Goal: Information Seeking & Learning: Understand process/instructions

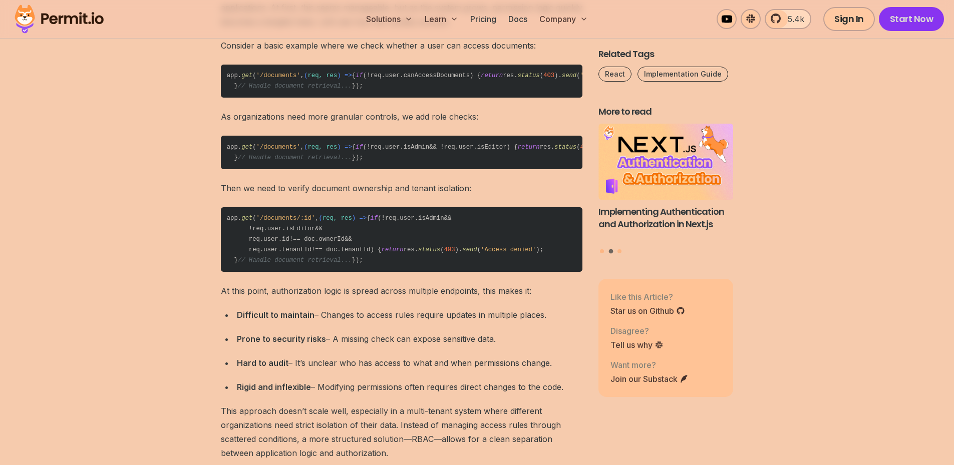
scroll to position [1216, 0]
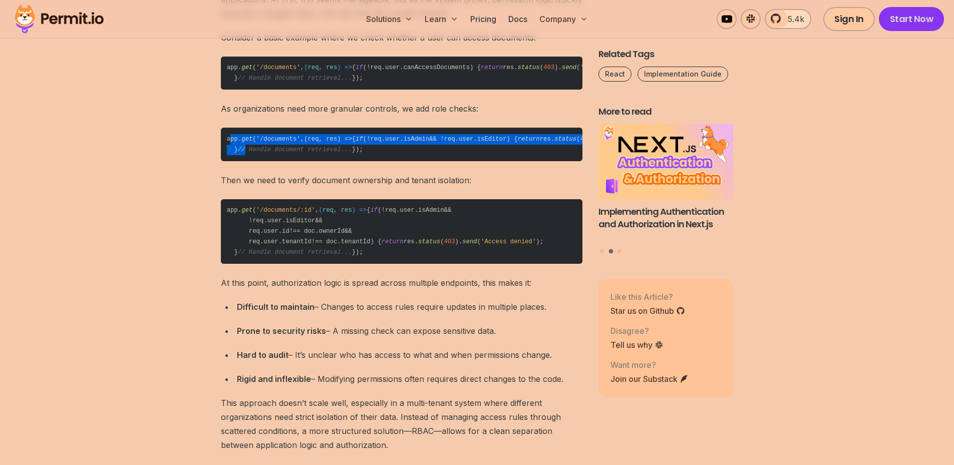
drag, startPoint x: 229, startPoint y: 181, endPoint x: 242, endPoint y: 227, distance: 47.9
click at [242, 161] on code "app. get ( '/documents' , ( req, res ) => { if (!req. user . isAdmin && !req. u…" at bounding box center [402, 145] width 362 height 34
click at [235, 227] on div at bounding box center [235, 227] width 0 height 0
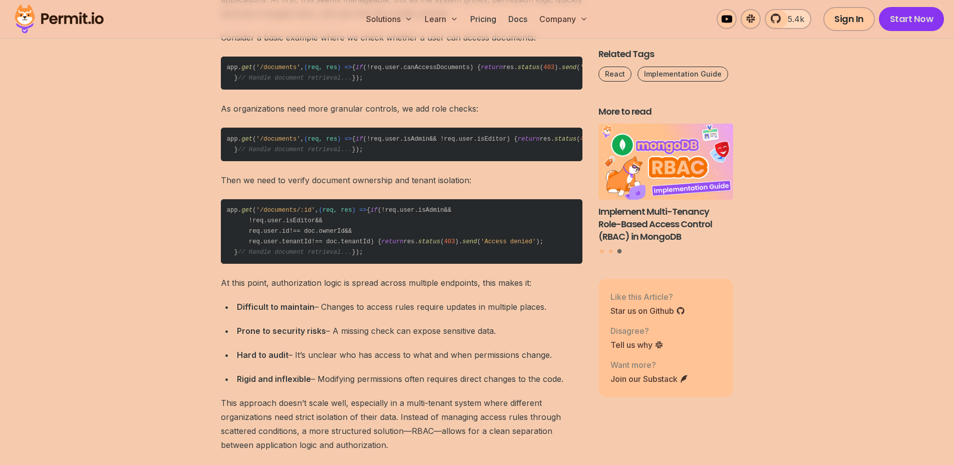
click at [241, 161] on code "app. get ( '/documents' , ( req, res ) => { if (!req. user . isAdmin && !req. u…" at bounding box center [402, 145] width 362 height 34
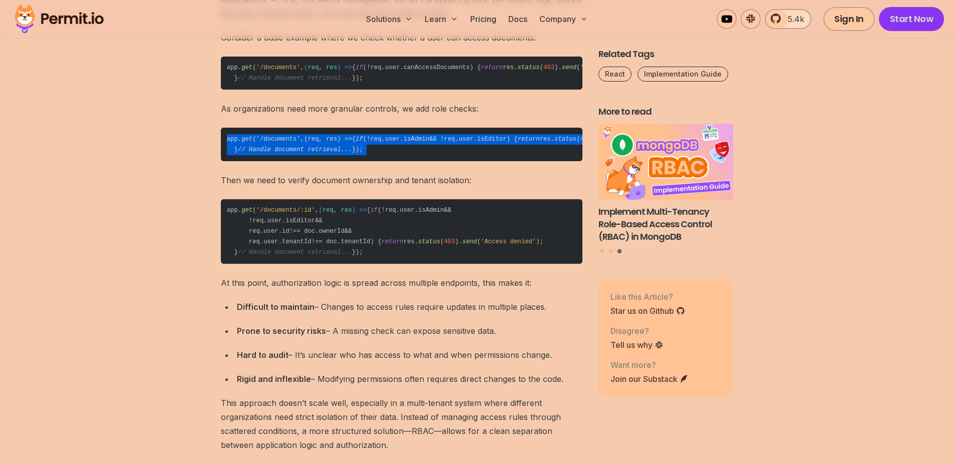
drag, startPoint x: 240, startPoint y: 231, endPoint x: 219, endPoint y: 180, distance: 55.2
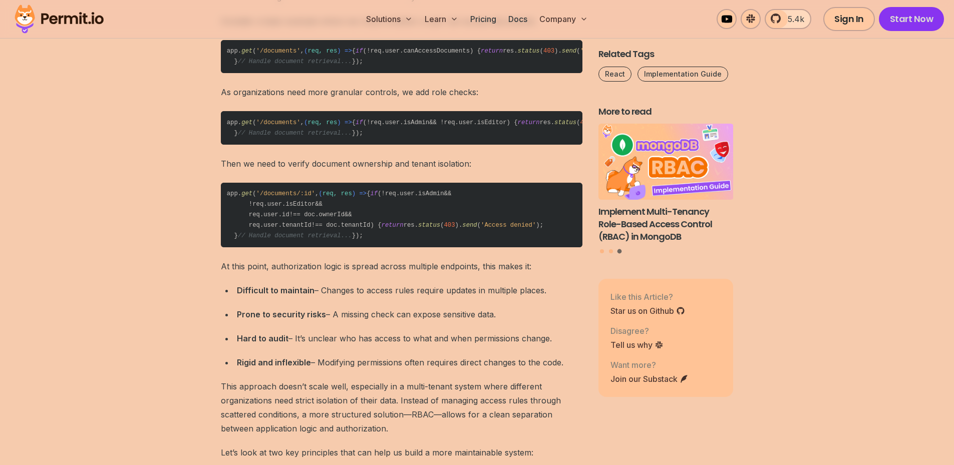
scroll to position [1317, 0]
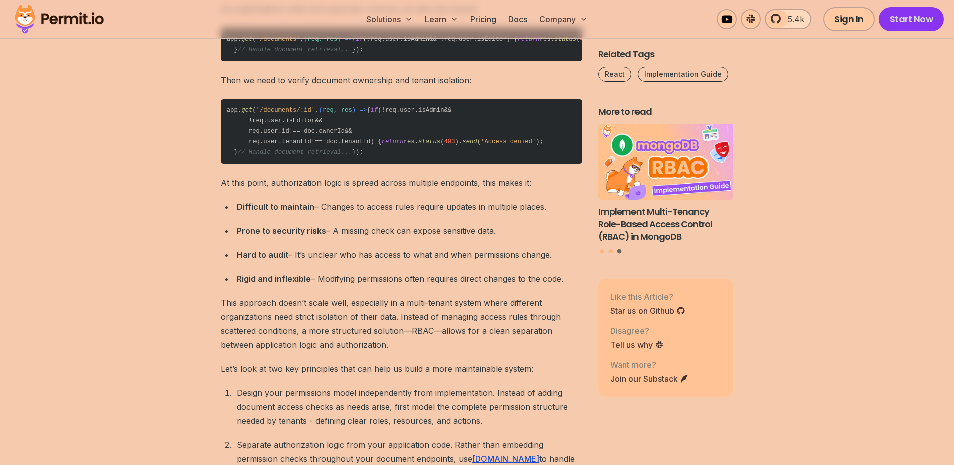
drag, startPoint x: 226, startPoint y: 192, endPoint x: 263, endPoint y: 280, distance: 95.2
click at [263, 164] on code "app. get ( '/documents/:id' , ( req, res ) => { if (!req. user . isAdmin && !re…" at bounding box center [402, 131] width 362 height 65
click at [243, 164] on code "app. get ( '/documents/:id' , ( req, res ) => { if (!req. user . isAdmin && !re…" at bounding box center [402, 131] width 362 height 65
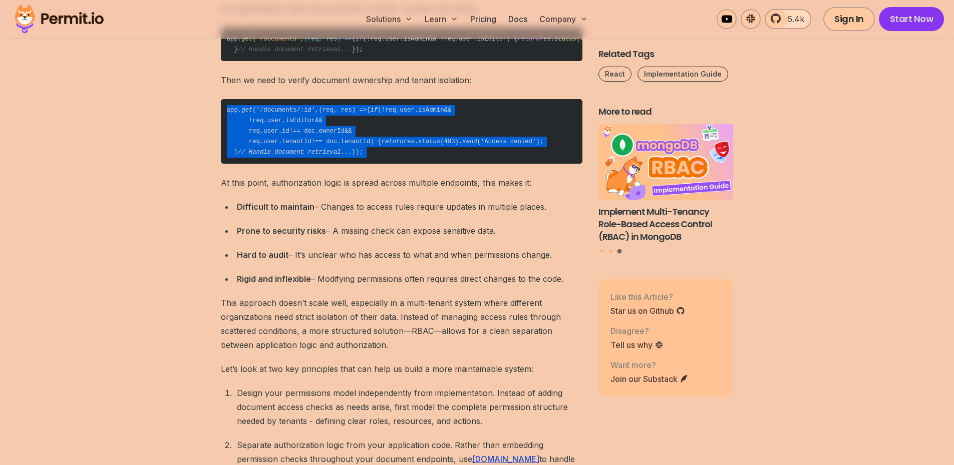
drag, startPoint x: 243, startPoint y: 280, endPoint x: 223, endPoint y: 199, distance: 83.9
click at [223, 164] on code "app. get ( '/documents/:id' , ( req, res ) => { if (!req. user . isAdmin && !re…" at bounding box center [402, 131] width 362 height 65
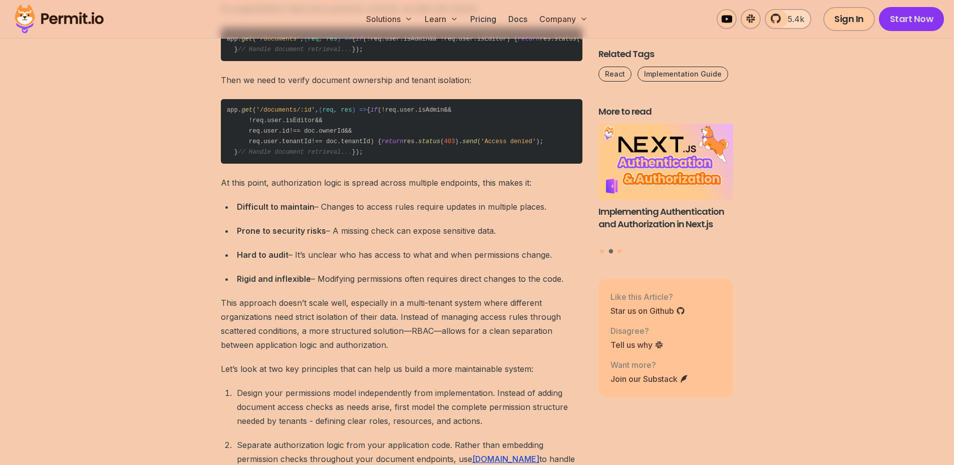
drag, startPoint x: 226, startPoint y: 81, endPoint x: 265, endPoint y: 138, distance: 68.8
click at [265, 61] on code "app. get ( '/documents' , ( req, res ) => { if (!req. user . isAdmin && !req. u…" at bounding box center [402, 45] width 362 height 34
click at [238, 61] on code "app. get ( '/documents' , ( req, res ) => { if (!req. user . isAdmin && !req. u…" at bounding box center [402, 45] width 362 height 34
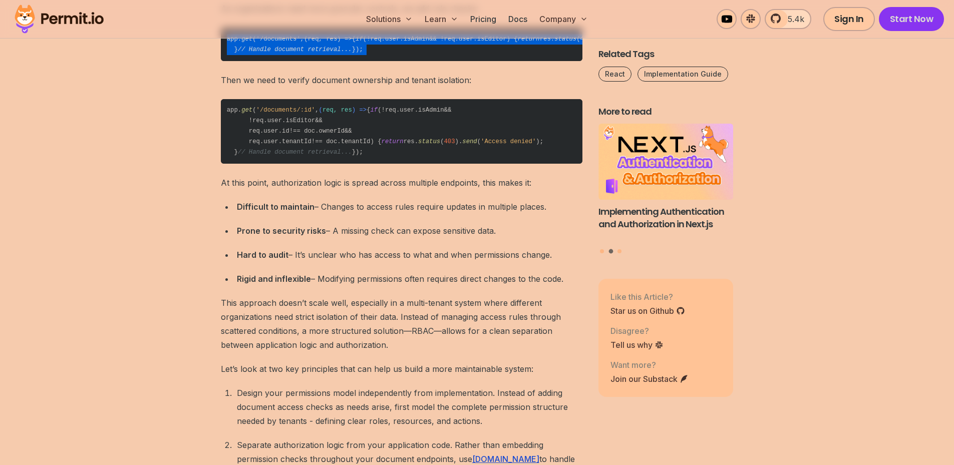
drag, startPoint x: 226, startPoint y: 98, endPoint x: 221, endPoint y: 79, distance: 19.3
click at [223, 61] on code "app. get ( '/documents' , ( req, res ) => { if (!req. user . isAdmin && !req. u…" at bounding box center [402, 45] width 362 height 34
drag, startPoint x: 223, startPoint y: 81, endPoint x: 303, endPoint y: 149, distance: 105.2
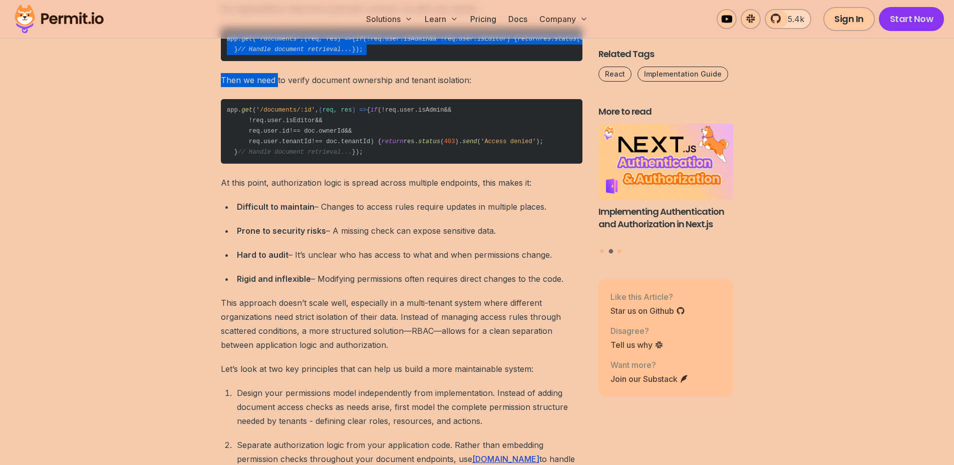
click at [372, 61] on code "app. get ( '/documents' , ( req, res ) => { if (!req. user . isAdmin && !req. u…" at bounding box center [402, 45] width 362 height 34
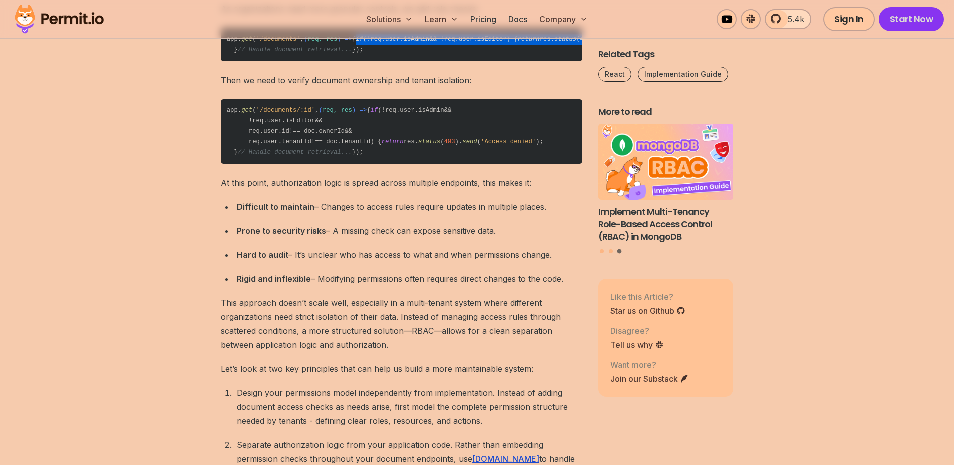
drag, startPoint x: 403, startPoint y: 101, endPoint x: 347, endPoint y: 85, distance: 58.7
click at [347, 61] on code "app. get ( '/documents' , ( req, res ) => { if (!req. user . isAdmin && !req. u…" at bounding box center [402, 45] width 362 height 34
click at [617, 43] on span "'Access denied'" at bounding box center [644, 39] width 55 height 7
drag, startPoint x: 385, startPoint y: 105, endPoint x: 330, endPoint y: 87, distance: 58.0
click at [330, 61] on code "app. get ( '/documents' , ( req, res ) => { if (!req. user . isAdmin && !req. u…" at bounding box center [402, 45] width 362 height 34
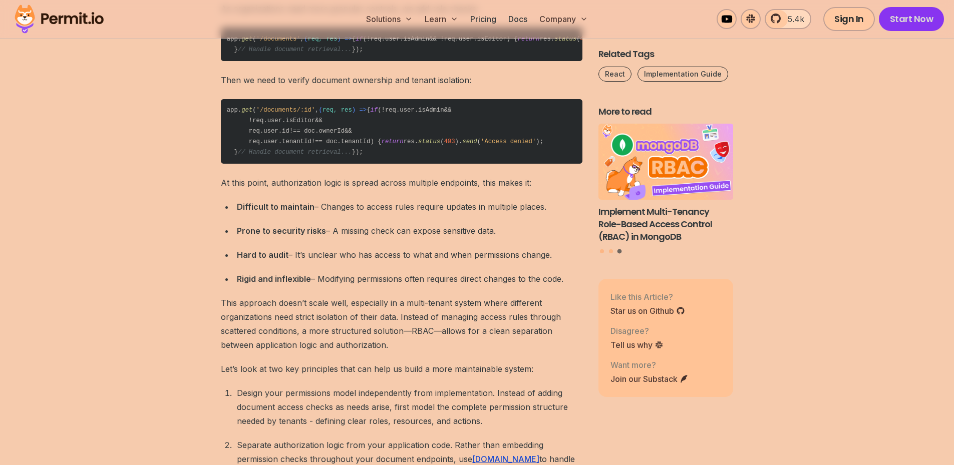
click at [372, 61] on code "app. get ( '/documents' , ( req, res ) => { if (!req. user . isAdmin && !req. u…" at bounding box center [402, 45] width 362 height 34
drag, startPoint x: 263, startPoint y: 104, endPoint x: 420, endPoint y: 99, distance: 156.8
click at [420, 61] on code "app. get ( '/documents' , ( req, res ) => { if (!req. user . isAdmin && !req. u…" at bounding box center [402, 45] width 362 height 34
drag, startPoint x: 419, startPoint y: 100, endPoint x: 265, endPoint y: 101, distance: 154.3
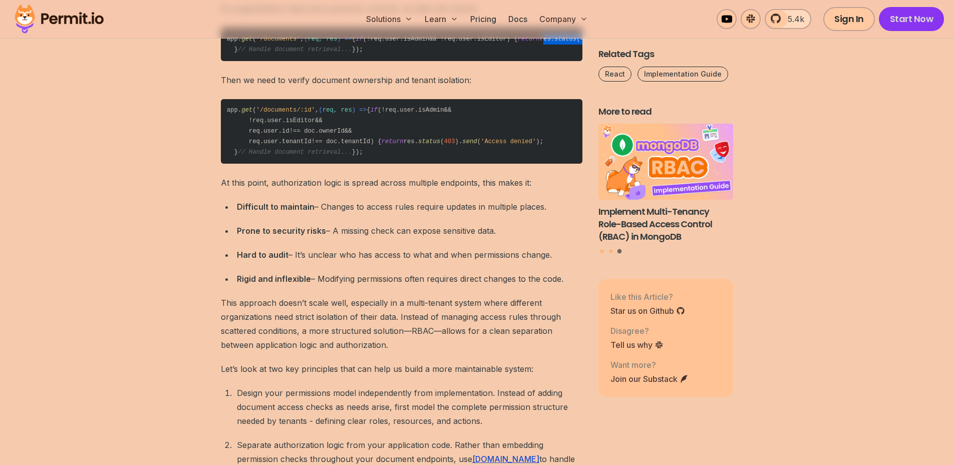
click at [265, 61] on code "app. get ( '/documents' , ( req, res ) => { if (!req. user . isAdmin && !req. u…" at bounding box center [402, 45] width 362 height 34
click at [271, 61] on code "app. get ( '/documents' , ( req, res ) => { if (!req. user . isAdmin && !req. u…" at bounding box center [402, 45] width 362 height 34
click at [282, 164] on code "app. get ( '/documents/:id' , ( req, res ) => { if (!req. user . isAdmin && !re…" at bounding box center [402, 131] width 362 height 65
drag, startPoint x: 263, startPoint y: 218, endPoint x: 368, endPoint y: 276, distance: 120.0
click at [367, 164] on code "app. get ( '/documents/:id' , ( req, res ) => { if (!req. user . isAdmin && !re…" at bounding box center [402, 131] width 362 height 65
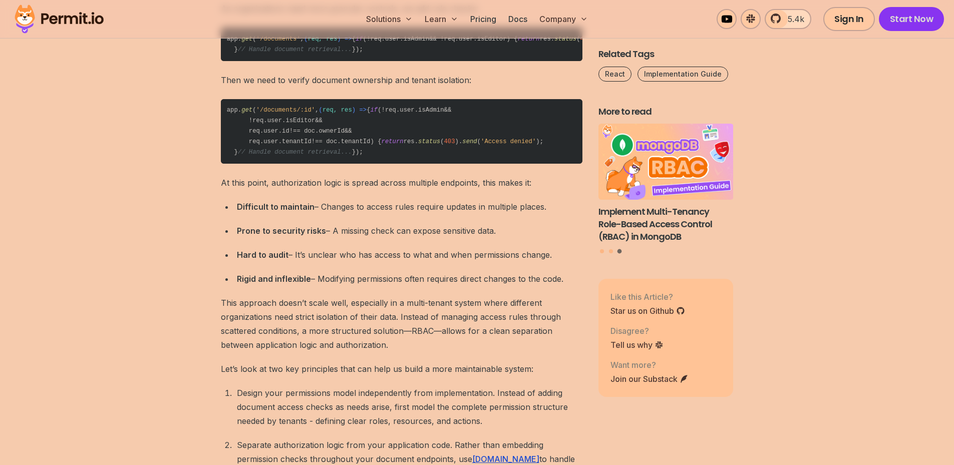
click at [402, 164] on code "app. get ( '/documents/:id' , ( req, res ) => { if (!req. user . isAdmin && !re…" at bounding box center [402, 131] width 362 height 65
click at [293, 124] on span "isEditor" at bounding box center [300, 120] width 30 height 7
drag, startPoint x: 307, startPoint y: 255, endPoint x: 382, endPoint y: 282, distance: 79.8
click at [363, 164] on code "app. get ( '/documents/:id' , ( req, res ) => { if (!req. user . isAdmin && !re…" at bounding box center [402, 131] width 362 height 65
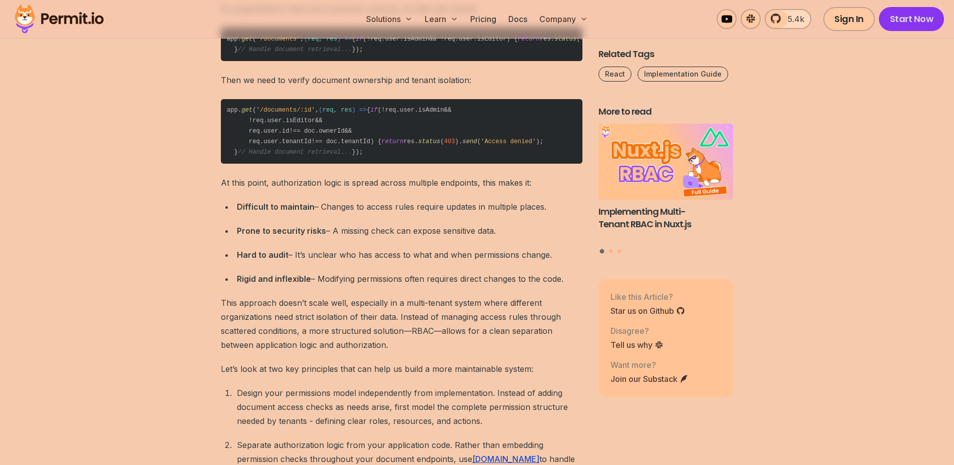
click at [383, 164] on code "app. get ( '/documents/:id' , ( req, res ) => { if (!req. user . isAdmin && !re…" at bounding box center [402, 131] width 362 height 65
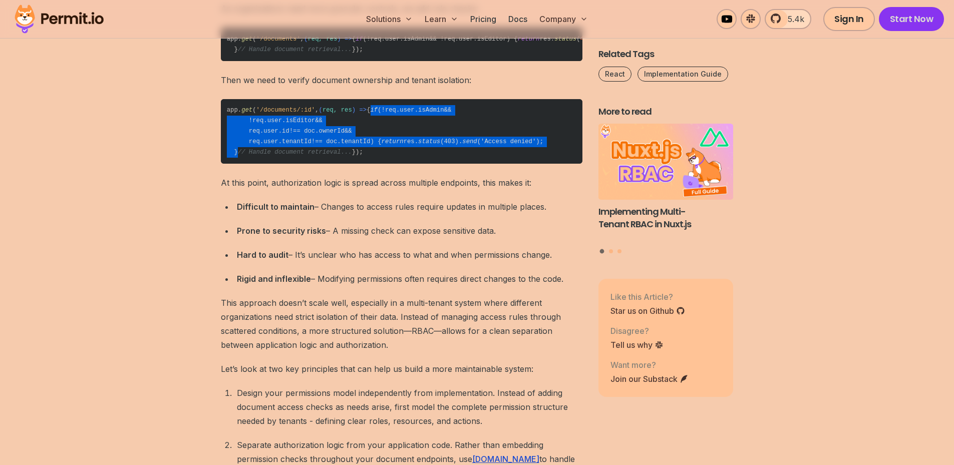
drag, startPoint x: 234, startPoint y: 201, endPoint x: 251, endPoint y: 256, distance: 57.5
click at [254, 164] on code "app. get ( '/documents/:id' , ( req, res ) => { if (!req. user . isAdmin && !re…" at bounding box center [402, 131] width 362 height 65
click at [235, 164] on code "app. get ( '/documents/:id' , ( req, res ) => { if (!req. user . isAdmin && !re…" at bounding box center [402, 131] width 362 height 65
drag, startPoint x: 238, startPoint y: 255, endPoint x: 224, endPoint y: 202, distance: 55.4
click at [224, 164] on code "app. get ( '/documents/:id' , ( req, res ) => { if (!req. user . isAdmin && !re…" at bounding box center [402, 131] width 362 height 65
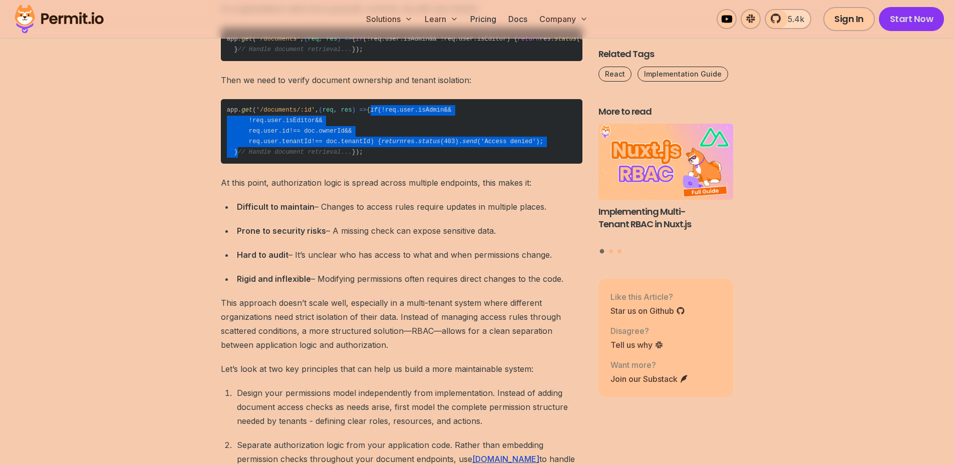
click at [224, 164] on code "app. get ( '/documents/:id' , ( req, res ) => { if (!req. user . isAdmin && !re…" at bounding box center [402, 131] width 362 height 65
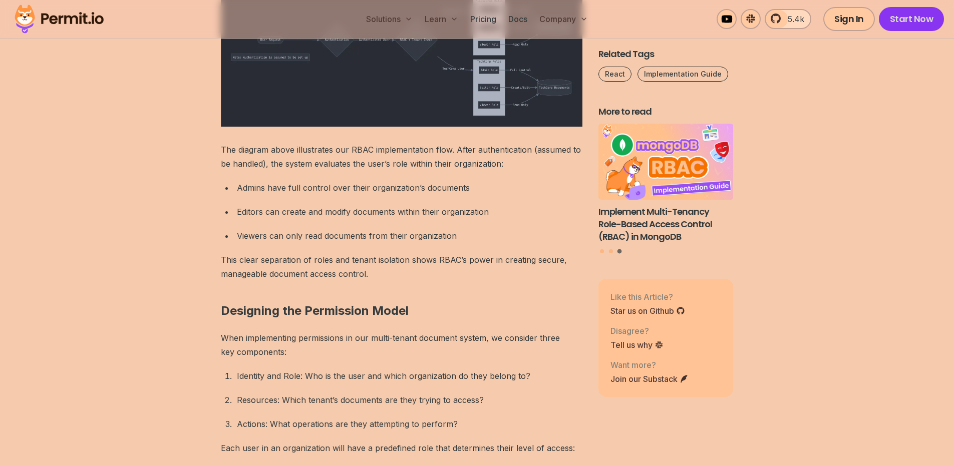
scroll to position [2168, 0]
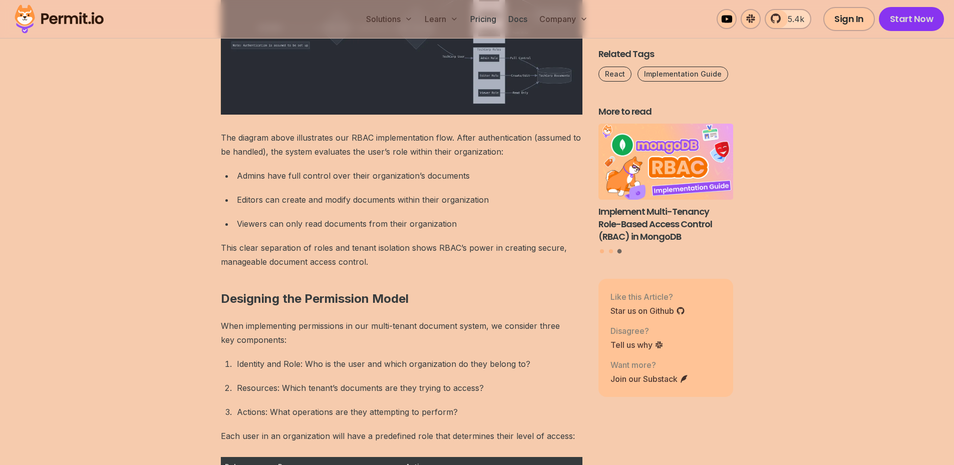
click at [303, 115] on img at bounding box center [402, 44] width 362 height 139
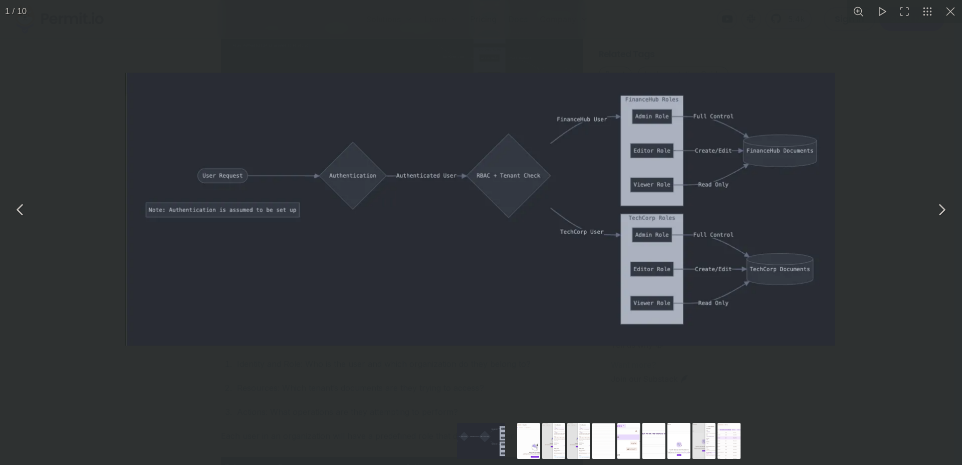
click at [296, 221] on img "You can close this modal content with the ESC key" at bounding box center [479, 209] width 709 height 273
click at [951, 14] on button "You can close this modal content with the ESC key" at bounding box center [950, 11] width 23 height 23
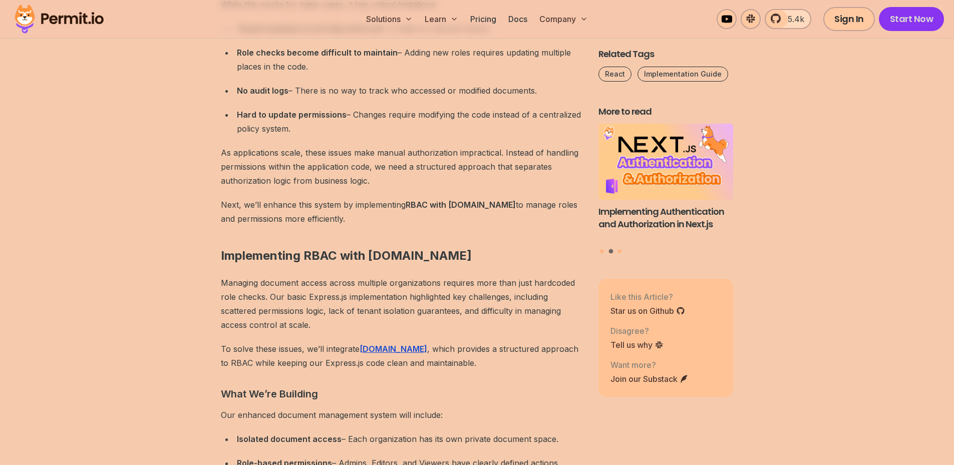
scroll to position [3570, 0]
drag, startPoint x: 302, startPoint y: 201, endPoint x: 375, endPoint y: 195, distance: 72.9
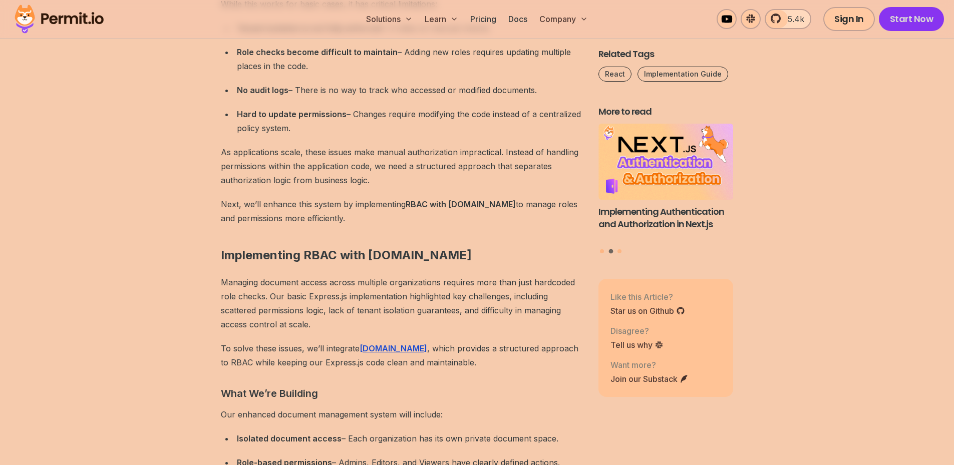
drag, startPoint x: 378, startPoint y: 197, endPoint x: 310, endPoint y: 197, distance: 68.1
drag, startPoint x: 304, startPoint y: 197, endPoint x: 376, endPoint y: 196, distance: 71.6
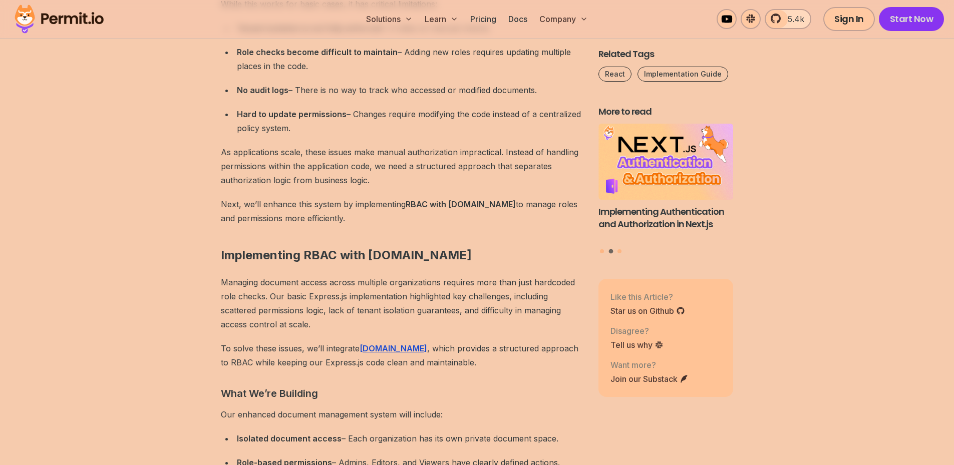
drag, startPoint x: 380, startPoint y: 196, endPoint x: 294, endPoint y: 197, distance: 85.1
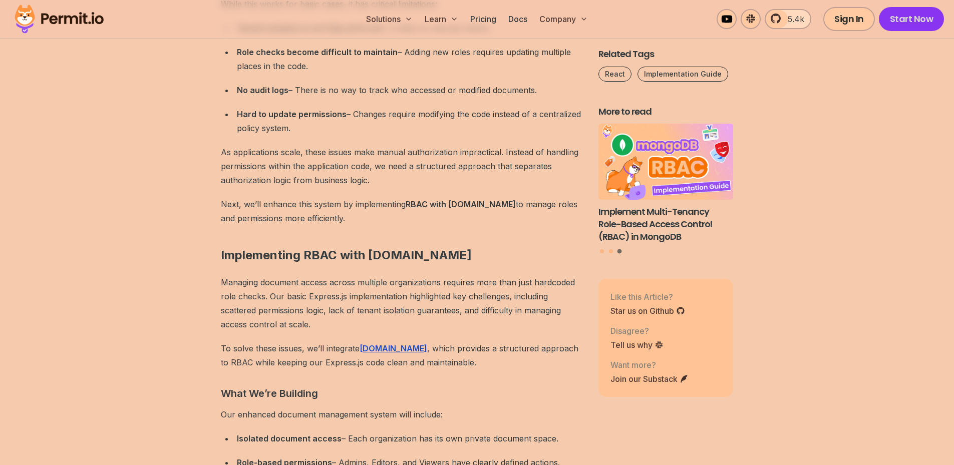
drag, startPoint x: 300, startPoint y: 196, endPoint x: 373, endPoint y: 191, distance: 73.3
drag, startPoint x: 387, startPoint y: 192, endPoint x: 302, endPoint y: 197, distance: 84.8
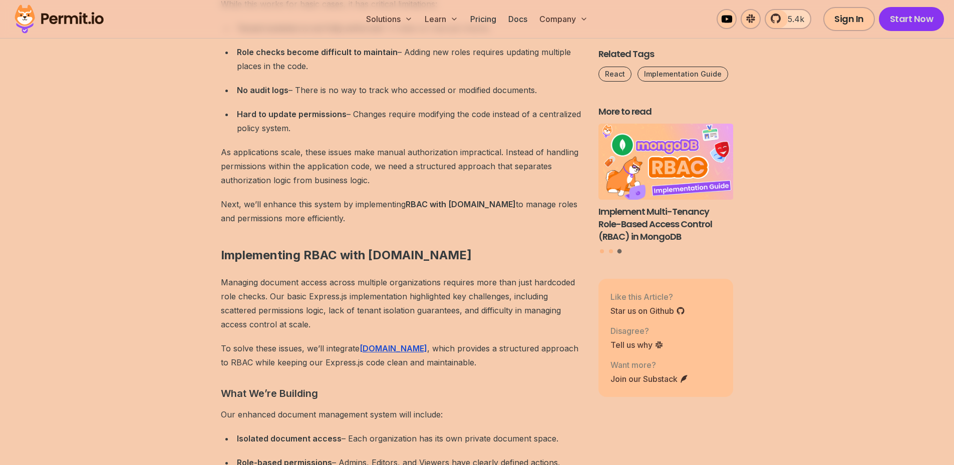
drag, startPoint x: 301, startPoint y: 197, endPoint x: 389, endPoint y: 197, distance: 87.6
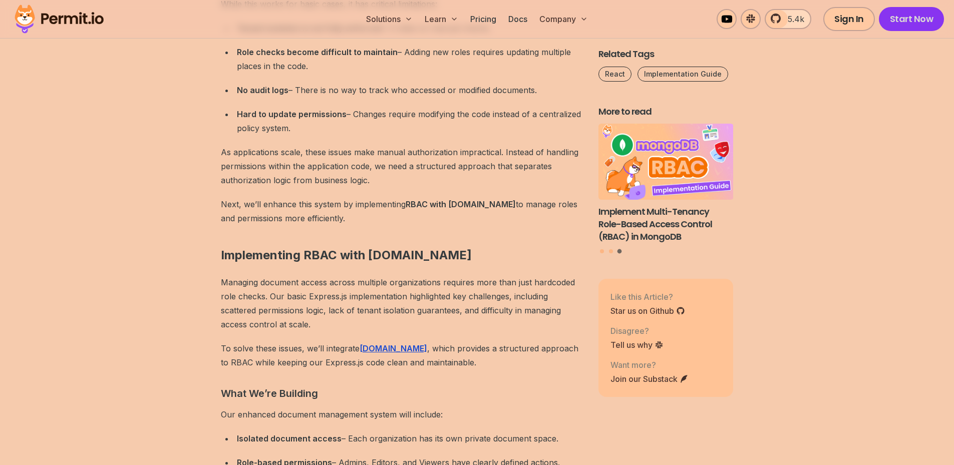
drag, startPoint x: 362, startPoint y: 196, endPoint x: 298, endPoint y: 196, distance: 63.1
drag, startPoint x: 338, startPoint y: 199, endPoint x: 375, endPoint y: 198, distance: 37.1
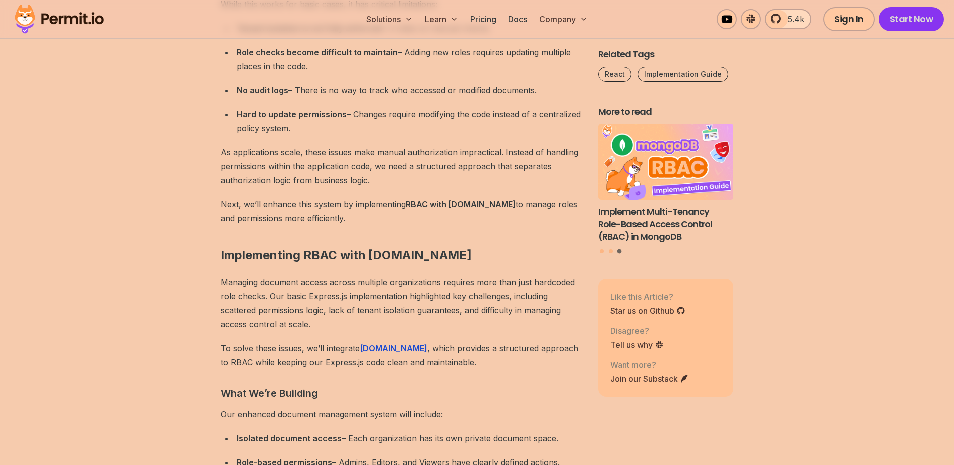
drag, startPoint x: 242, startPoint y: 269, endPoint x: 385, endPoint y: 341, distance: 159.7
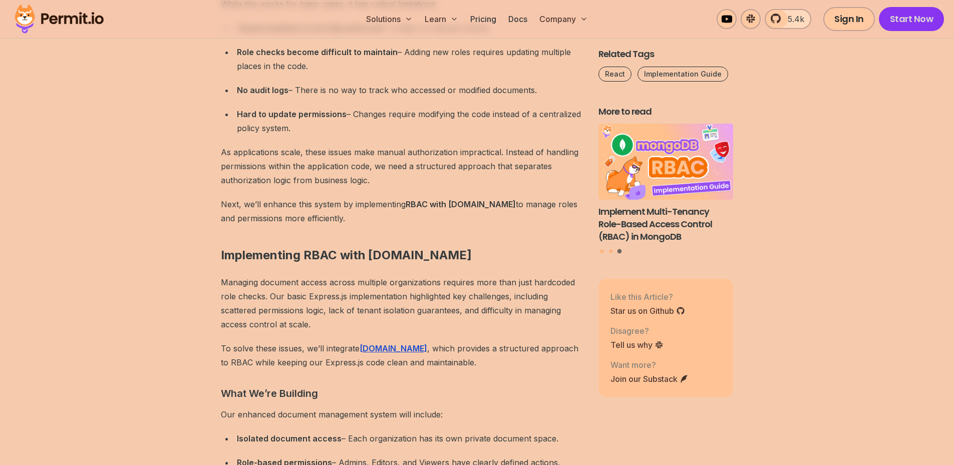
drag, startPoint x: 264, startPoint y: 271, endPoint x: 380, endPoint y: 338, distance: 133.5
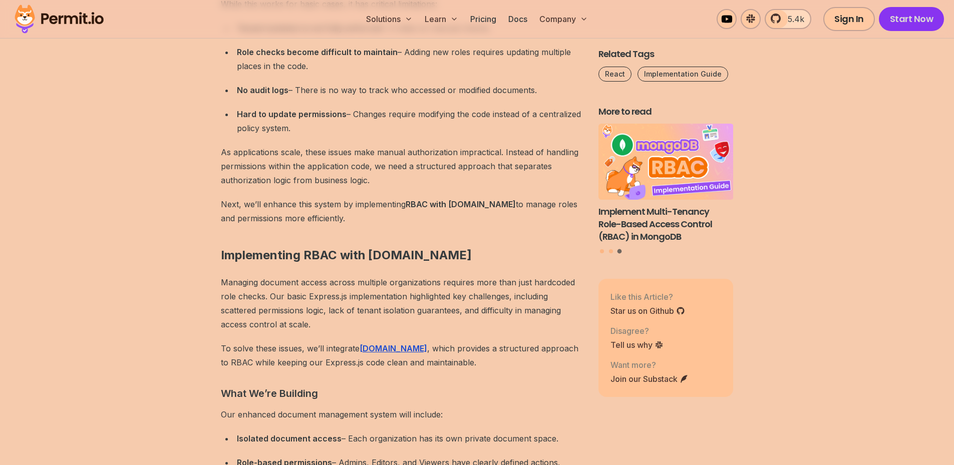
drag, startPoint x: 371, startPoint y: 332, endPoint x: 249, endPoint y: 266, distance: 138.5
drag, startPoint x: 237, startPoint y: 270, endPoint x: 399, endPoint y: 342, distance: 176.7
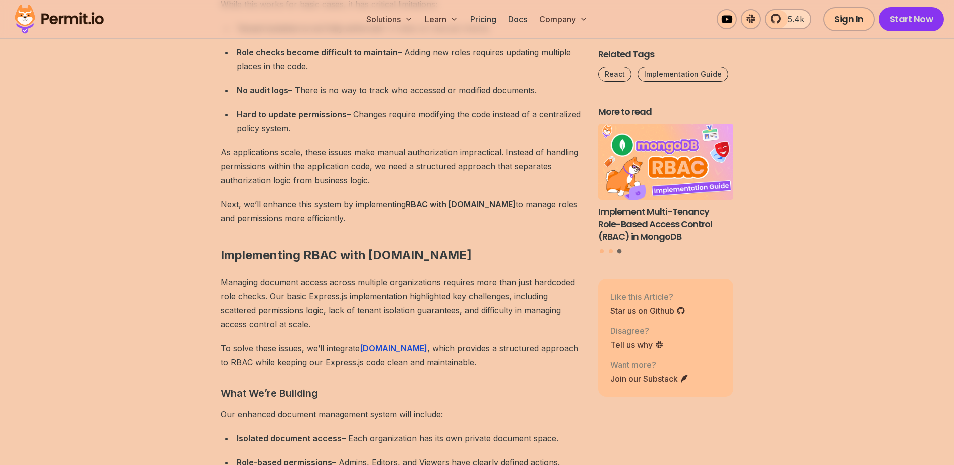
drag, startPoint x: 368, startPoint y: 335, endPoint x: 253, endPoint y: 269, distance: 131.9
drag, startPoint x: 238, startPoint y: 271, endPoint x: 385, endPoint y: 336, distance: 160.3
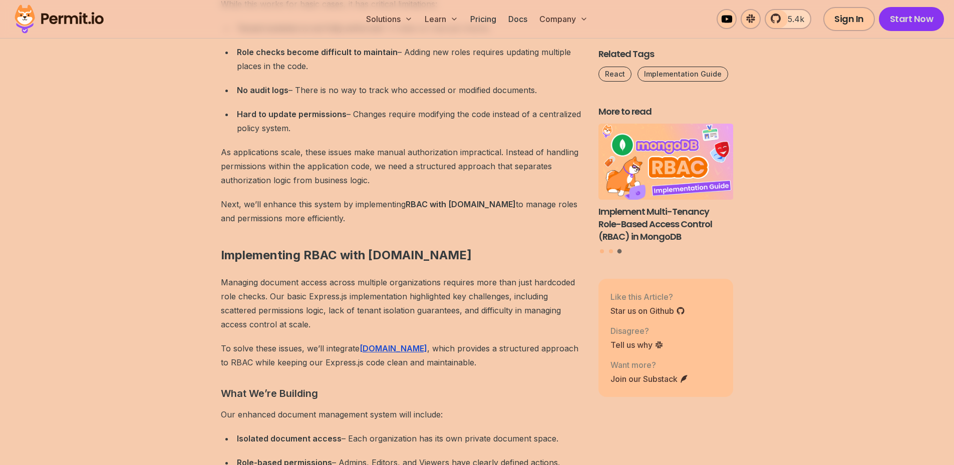
click at [378, 335] on div at bounding box center [378, 335] width 0 height 0
drag, startPoint x: 250, startPoint y: 275, endPoint x: 349, endPoint y: 317, distance: 107.5
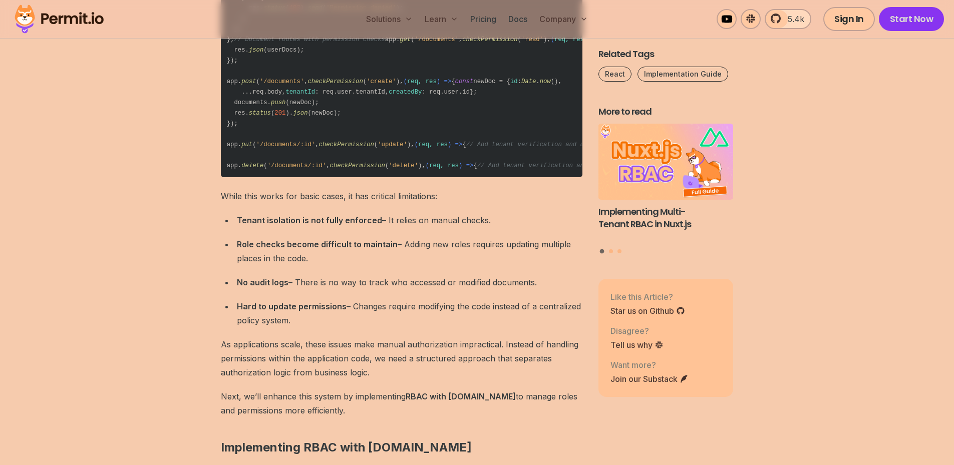
scroll to position [3320, 0]
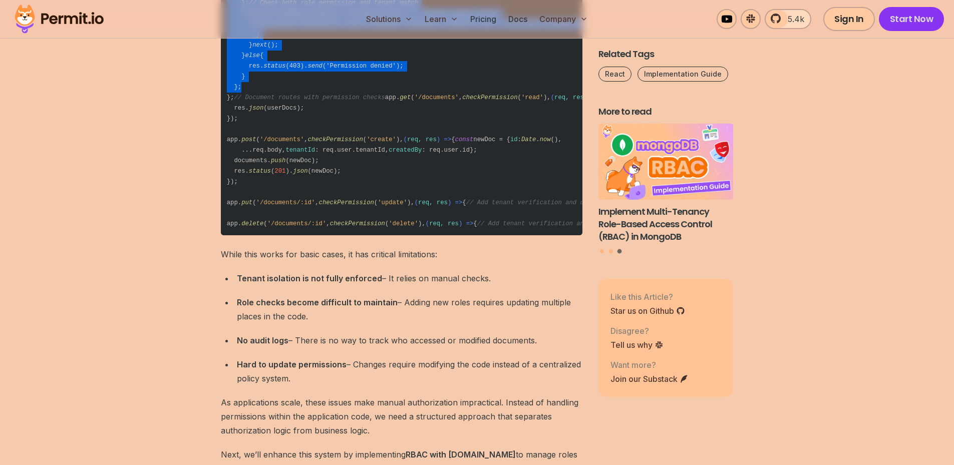
drag, startPoint x: 248, startPoint y: 173, endPoint x: 367, endPoint y: 399, distance: 255.4
click at [367, 235] on code "const express = require ( 'express' ); const app = express (); // Our initial p…" at bounding box center [402, 92] width 362 height 286
click at [306, 235] on code "const express = require ( 'express' ); const app = express (); // Our initial p…" at bounding box center [402, 92] width 362 height 286
drag, startPoint x: 257, startPoint y: 398, endPoint x: 221, endPoint y: 132, distance: 267.9
click at [221, 132] on code "const express = require ( 'express' ); const app = express (); // Our initial p…" at bounding box center [402, 92] width 362 height 286
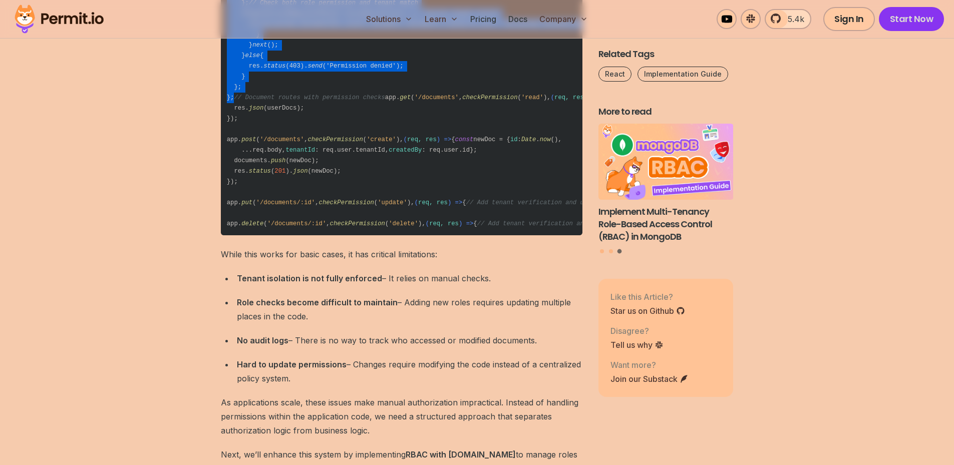
click at [225, 128] on code "const express = require ( 'express' ); const app = express (); // Our initial p…" at bounding box center [402, 92] width 362 height 286
drag, startPoint x: 225, startPoint y: 128, endPoint x: 271, endPoint y: 415, distance: 290.2
click at [271, 235] on code "const express = require ( 'express' ); const app = express (); // Our initial p…" at bounding box center [402, 92] width 362 height 286
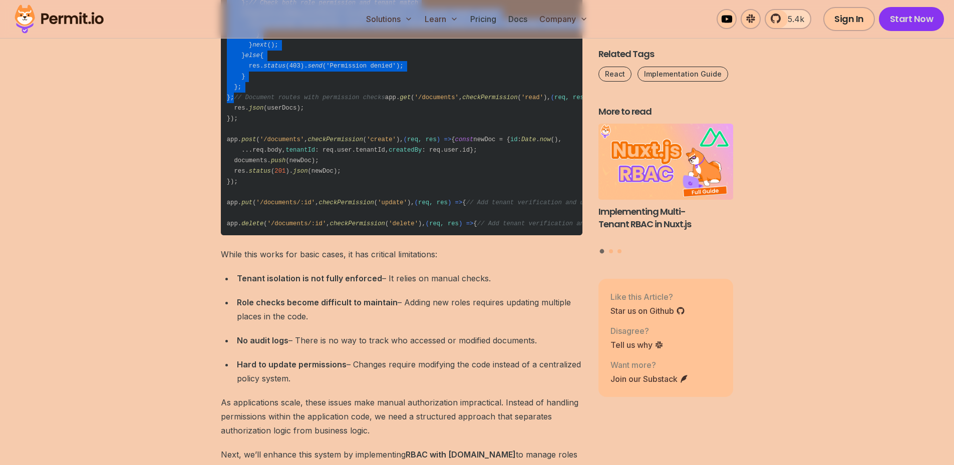
drag, startPoint x: 271, startPoint y: 415, endPoint x: 229, endPoint y: 133, distance: 285.1
click at [229, 133] on code "const express = require ( 'express' ); const app = express (); // Our initial p…" at bounding box center [402, 92] width 362 height 286
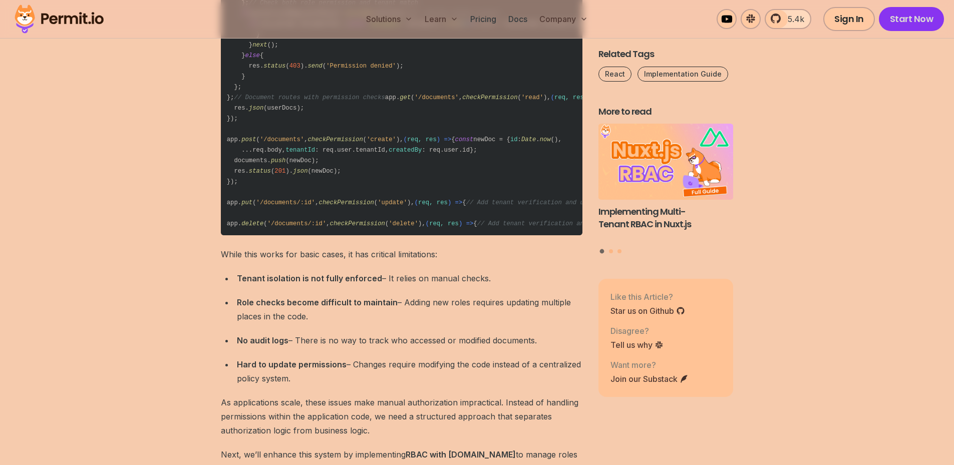
click at [336, 235] on code "const express = require ( 'express' ); const app = express (); // Our initial p…" at bounding box center [402, 92] width 362 height 286
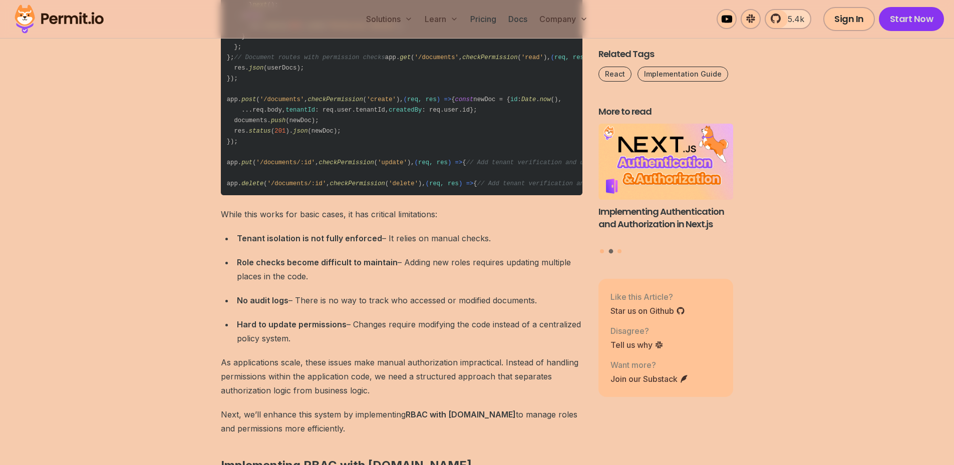
scroll to position [3370, 0]
